Goal: Navigation & Orientation: Find specific page/section

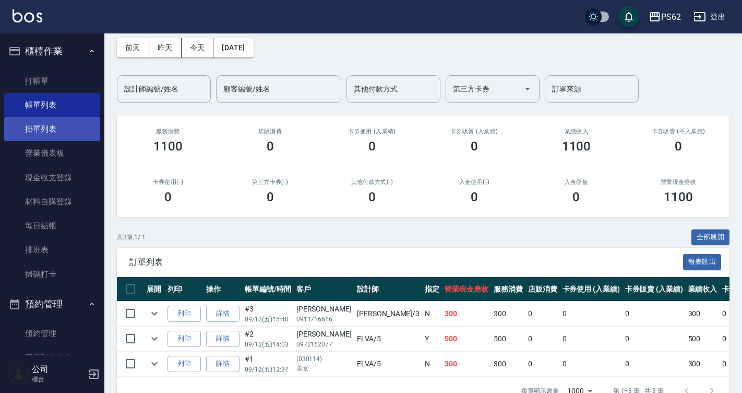
scroll to position [52, 0]
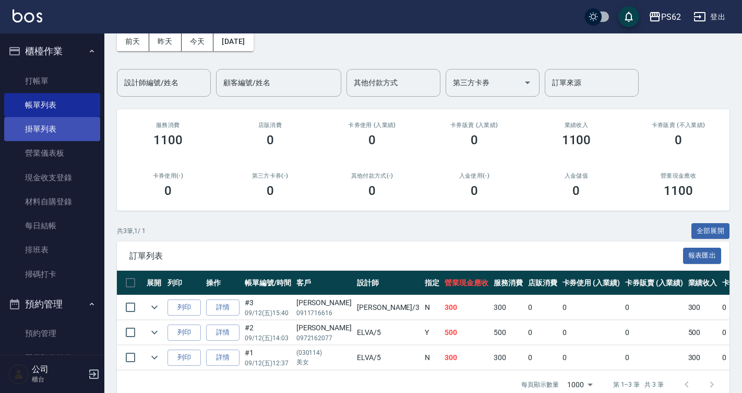
click at [73, 134] on link "掛單列表" at bounding box center [52, 129] width 96 height 24
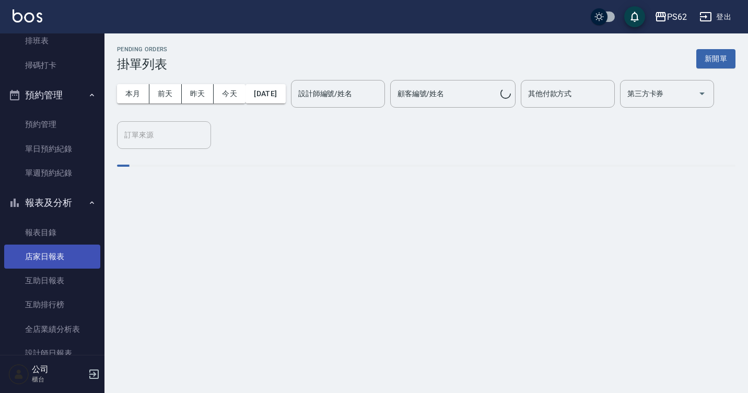
scroll to position [261, 0]
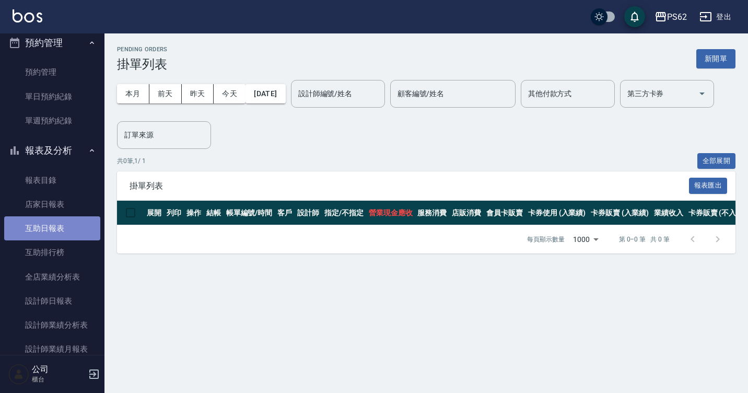
click at [65, 231] on link "互助日報表" at bounding box center [52, 228] width 96 height 24
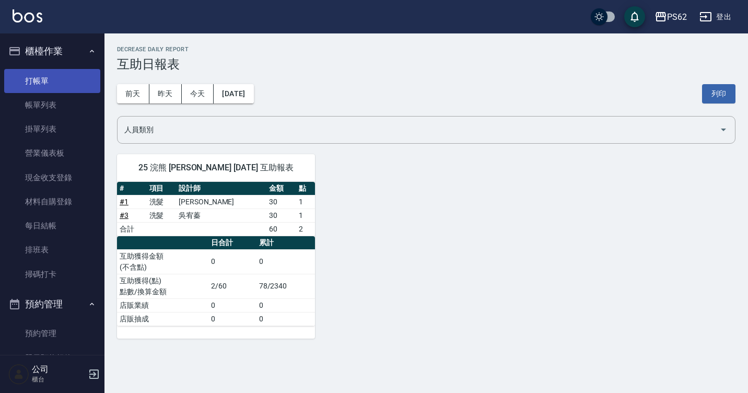
click at [32, 74] on link "打帳單" at bounding box center [52, 81] width 96 height 24
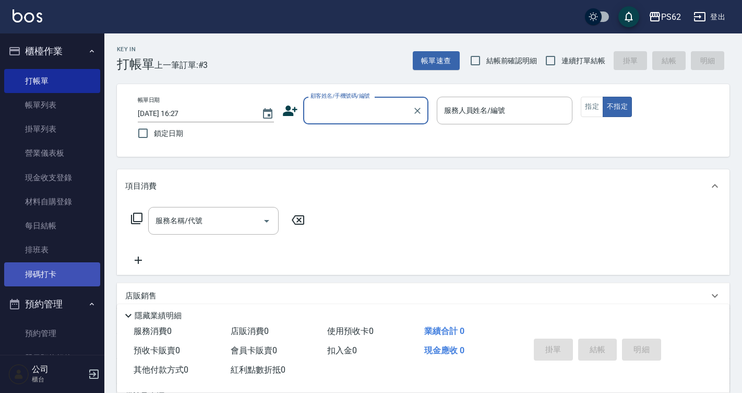
click at [43, 269] on link "掃碼打卡" at bounding box center [52, 274] width 96 height 24
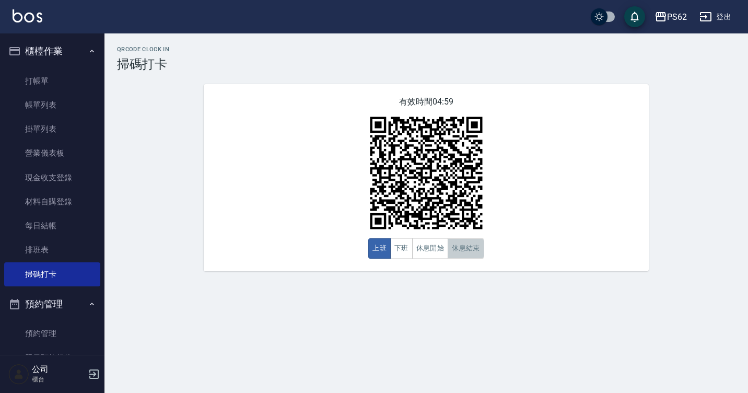
click at [475, 250] on button "休息結束" at bounding box center [465, 248] width 37 height 20
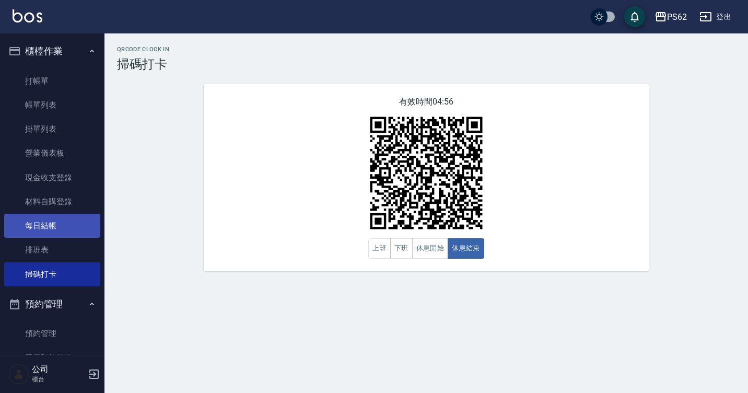
drag, startPoint x: 25, startPoint y: 242, endPoint x: 25, endPoint y: 234, distance: 7.8
click at [25, 242] on link "排班表" at bounding box center [52, 250] width 96 height 24
